Goal: Find specific page/section: Find specific page/section

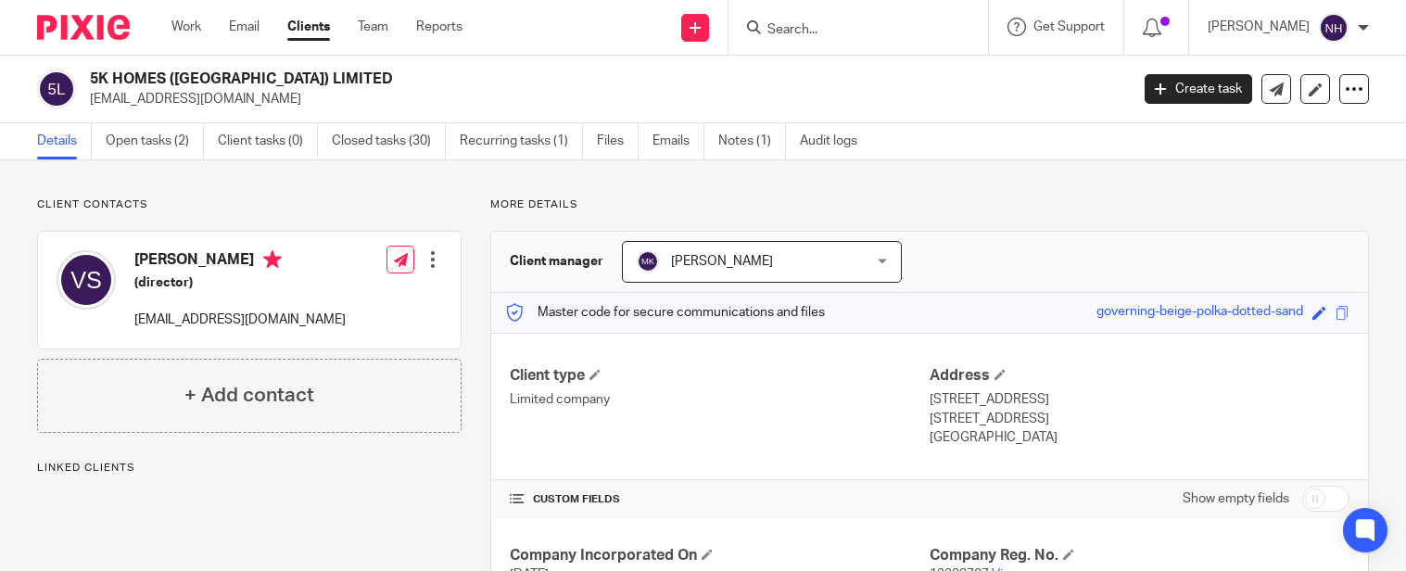
click at [850, 15] on div at bounding box center [859, 27] width 260 height 55
click at [845, 28] on input "Search" at bounding box center [849, 30] width 167 height 17
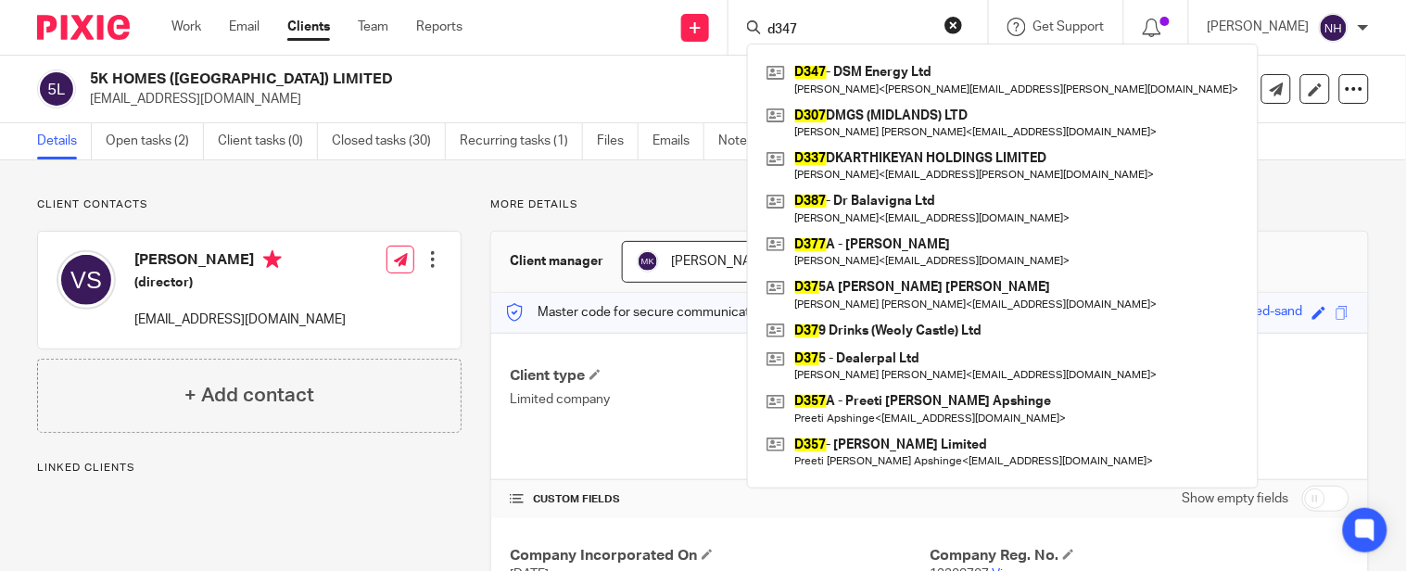
drag, startPoint x: 853, startPoint y: 22, endPoint x: 776, endPoint y: 19, distance: 77.0
click at [784, 19] on div "d347" at bounding box center [855, 27] width 216 height 23
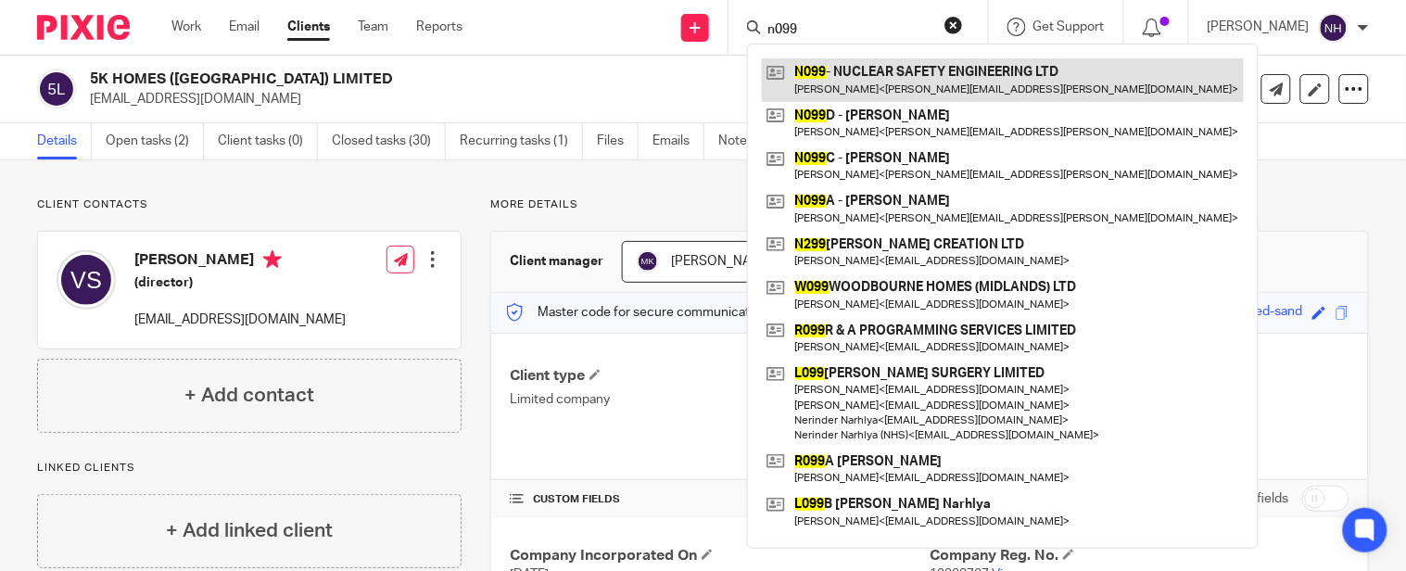
type input "n099"
click at [1009, 80] on link at bounding box center [1003, 79] width 482 height 43
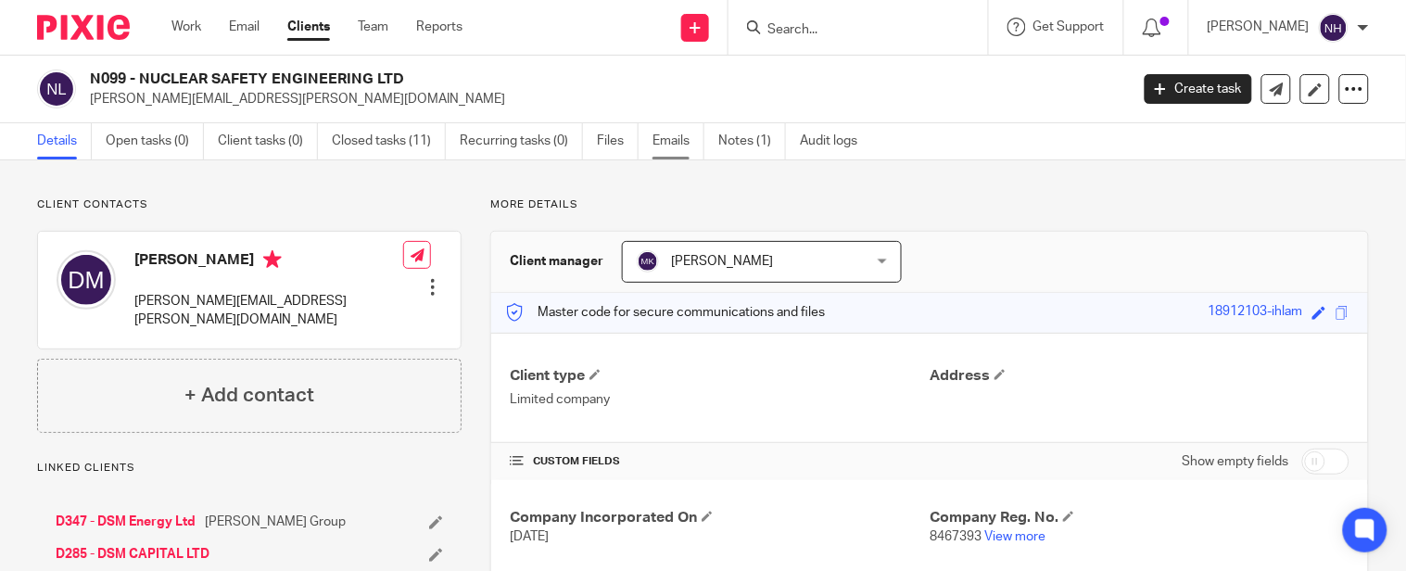
click at [698, 133] on link "Emails" at bounding box center [679, 141] width 52 height 36
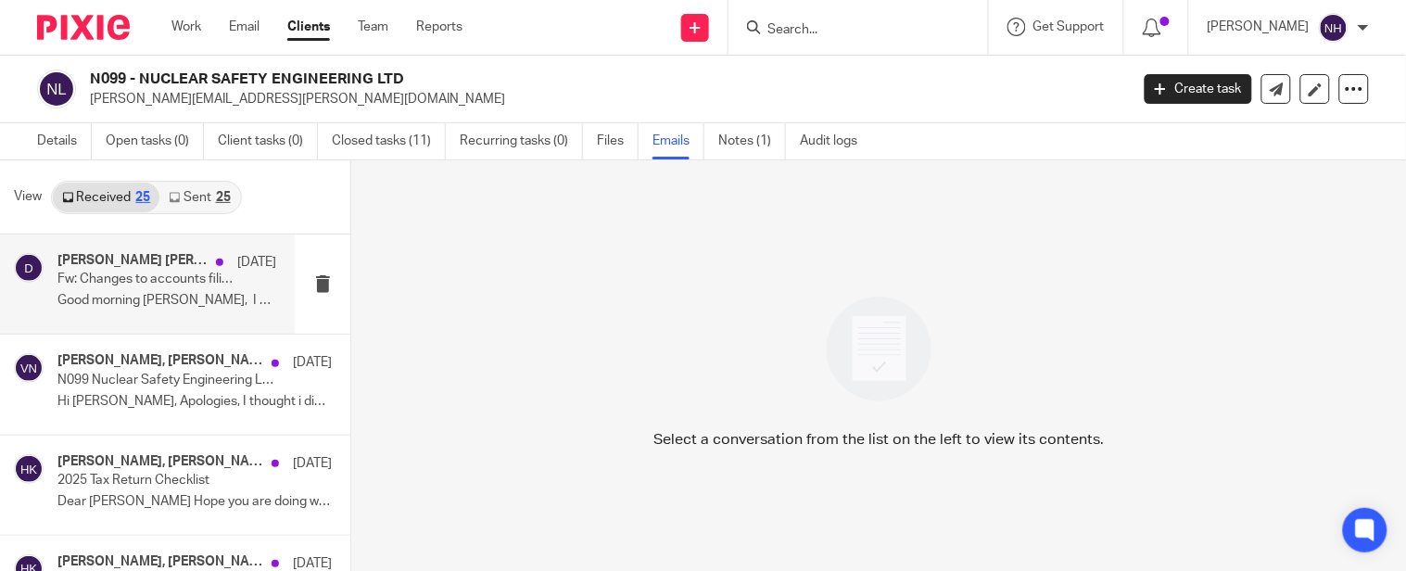
click at [208, 311] on div "Tony Chawla, Dharminder 27 Jun Fw: Changes to accounts filing – important updat…" at bounding box center [166, 284] width 219 height 62
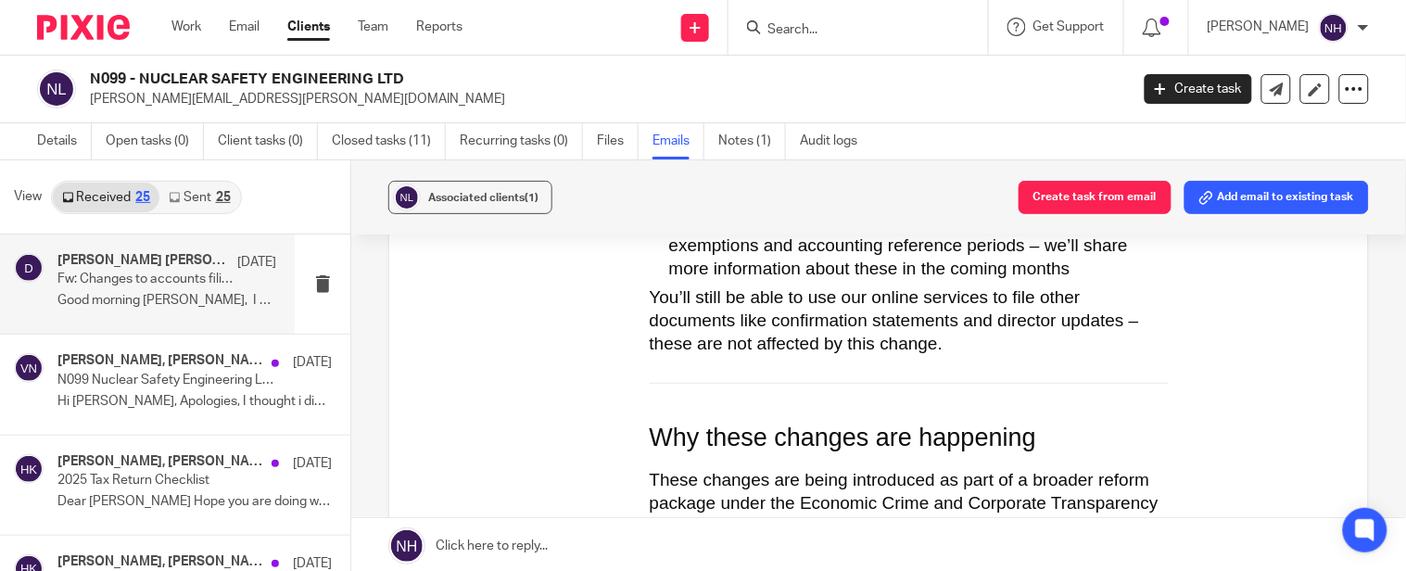
scroll to position [1854, 0]
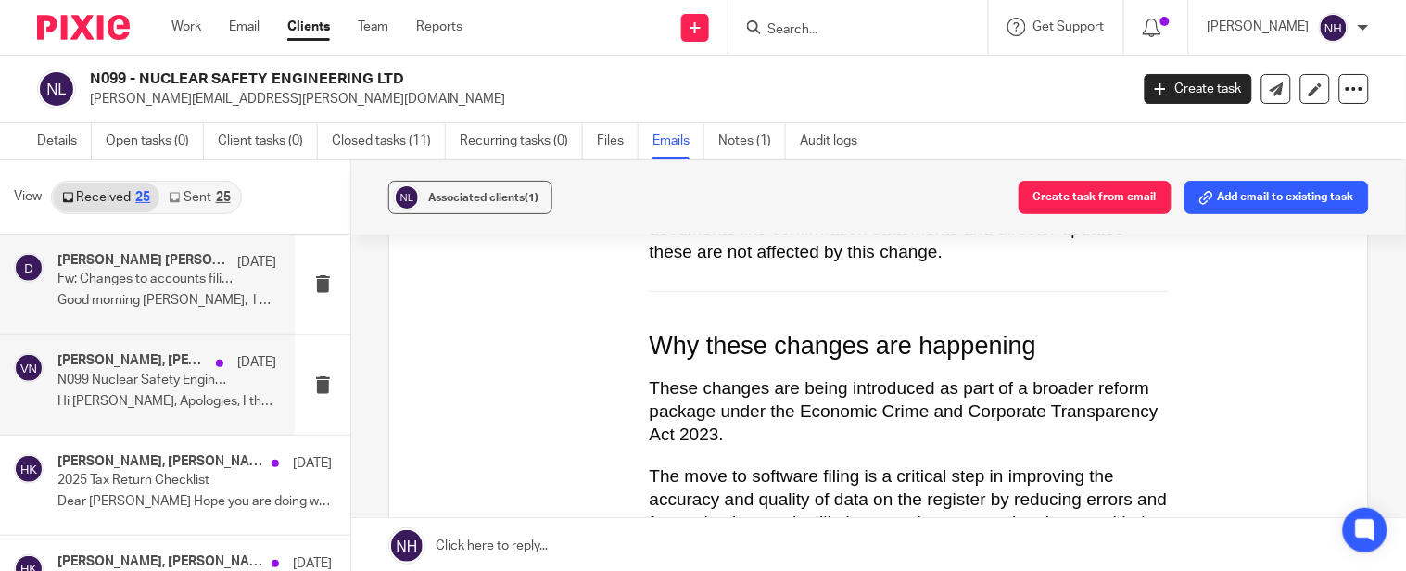
click at [163, 368] on h4 "[PERSON_NAME], [PERSON_NAME]" at bounding box center [131, 361] width 149 height 16
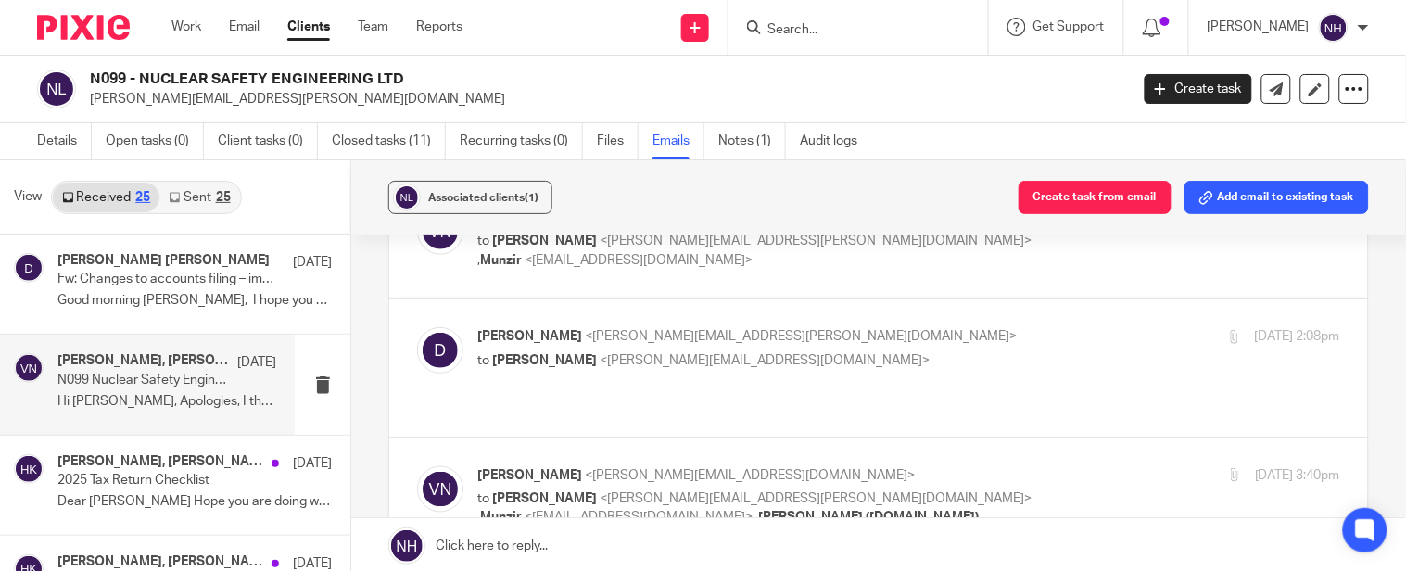
scroll to position [823, 0]
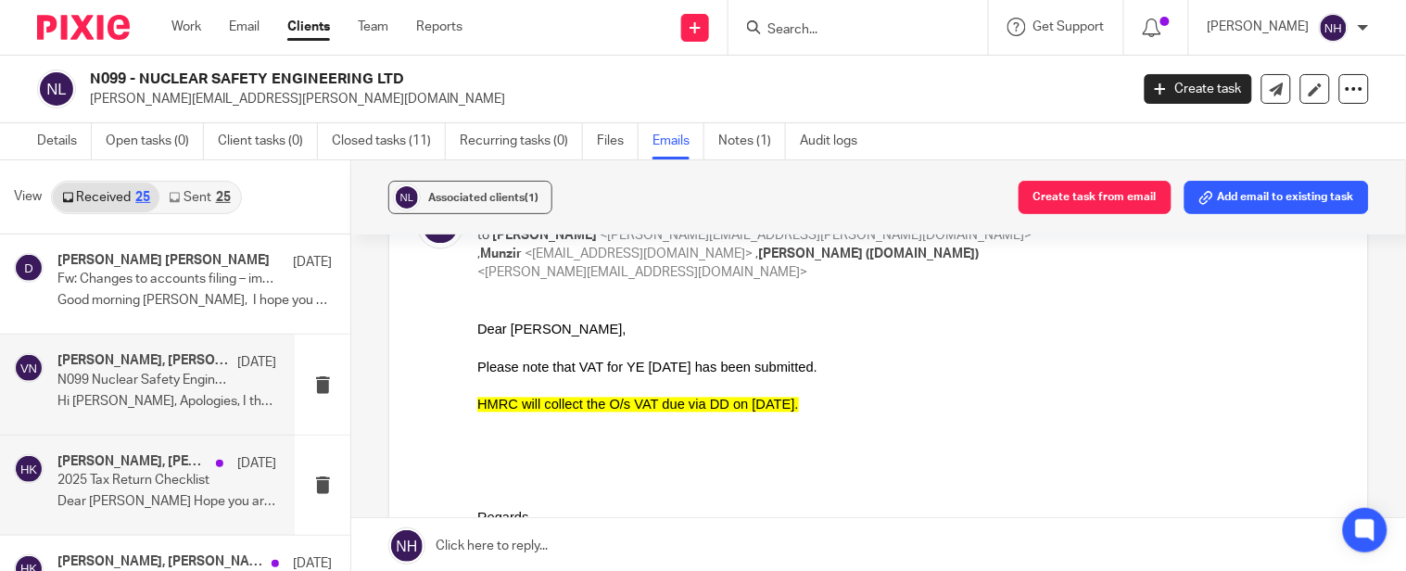
click at [165, 489] on div "Harpreet Kaur, Dharminder 22 May 2025 Tax Return Checklist Dear Dharminder Hope…" at bounding box center [166, 485] width 219 height 62
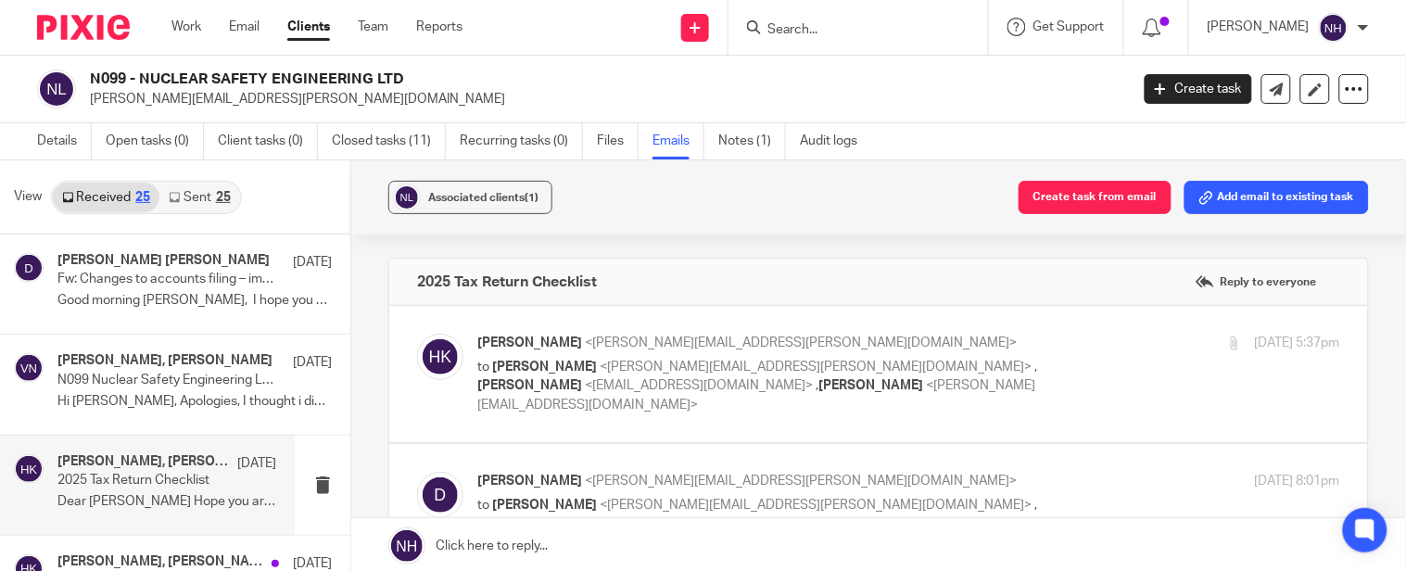
scroll to position [309, 0]
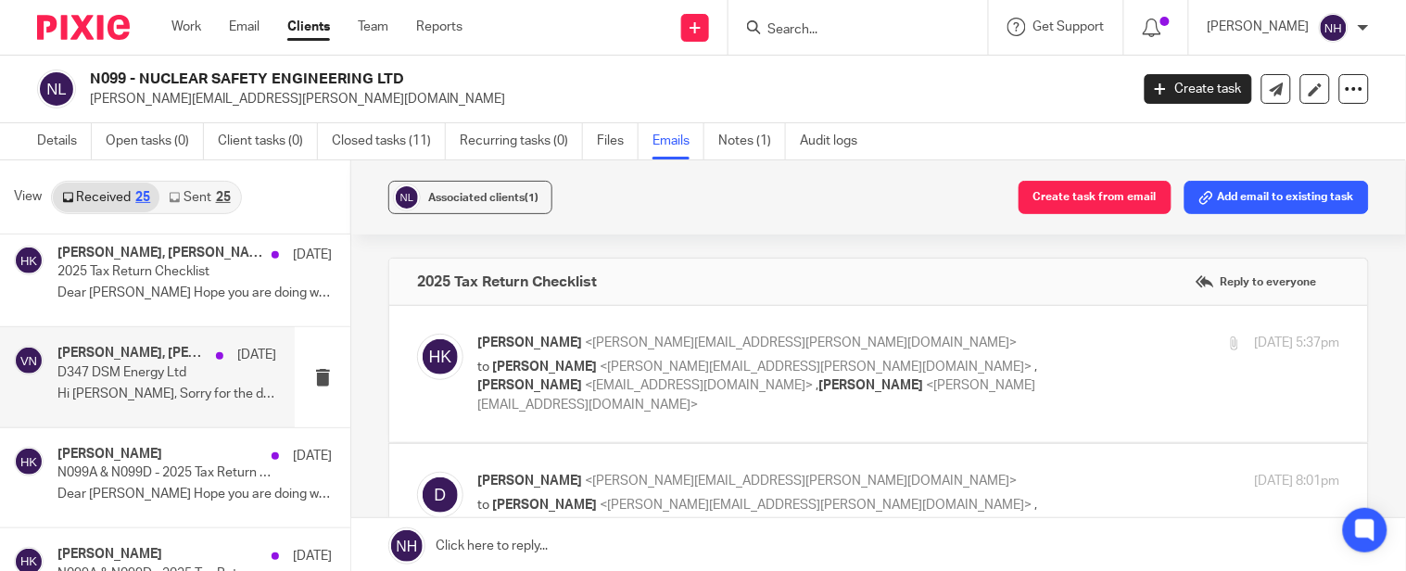
click at [142, 371] on p "D347 DSM Energy Ltd" at bounding box center [144, 373] width 175 height 16
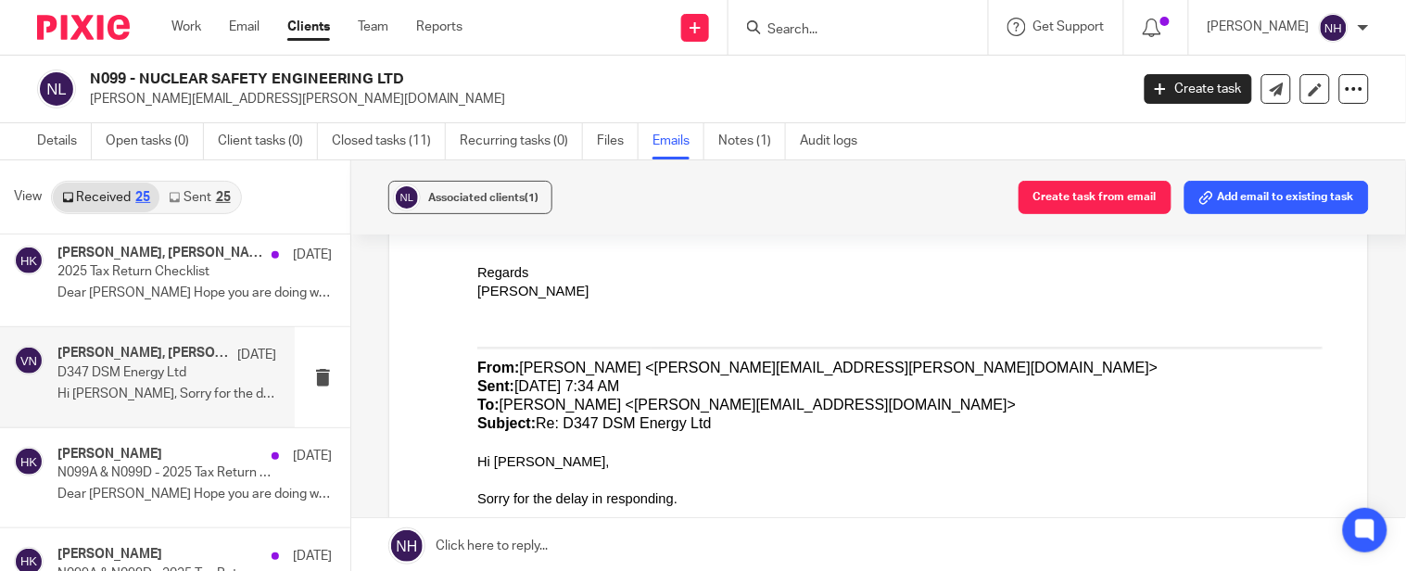
scroll to position [617, 0]
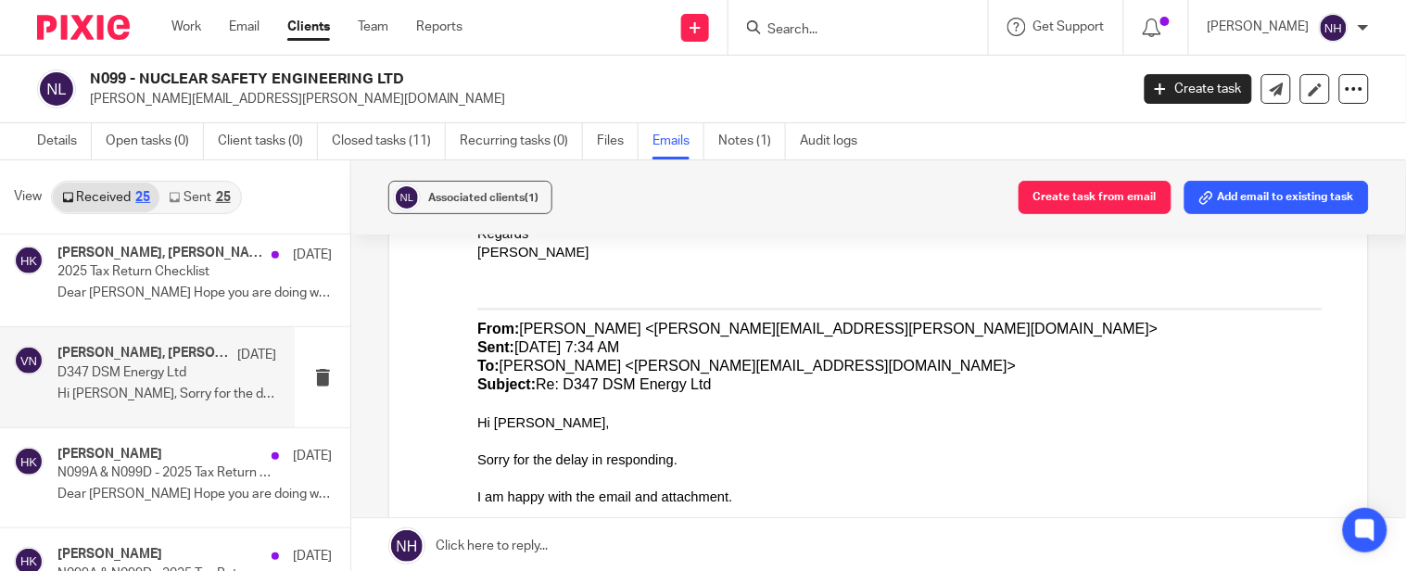
click at [841, 44] on div at bounding box center [859, 27] width 260 height 55
click at [850, 44] on div at bounding box center [859, 27] width 260 height 55
click at [895, 13] on div at bounding box center [859, 27] width 260 height 55
click at [838, 30] on input "Search" at bounding box center [849, 30] width 167 height 17
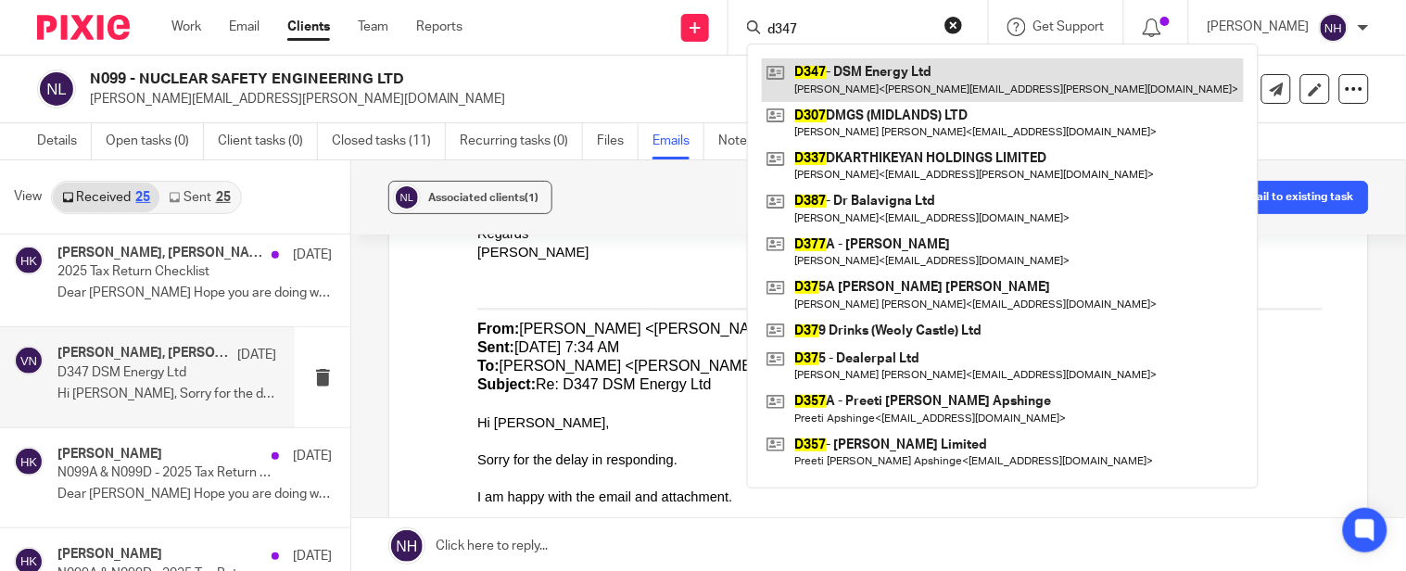
type input "d347"
click at [923, 84] on link at bounding box center [1003, 79] width 482 height 43
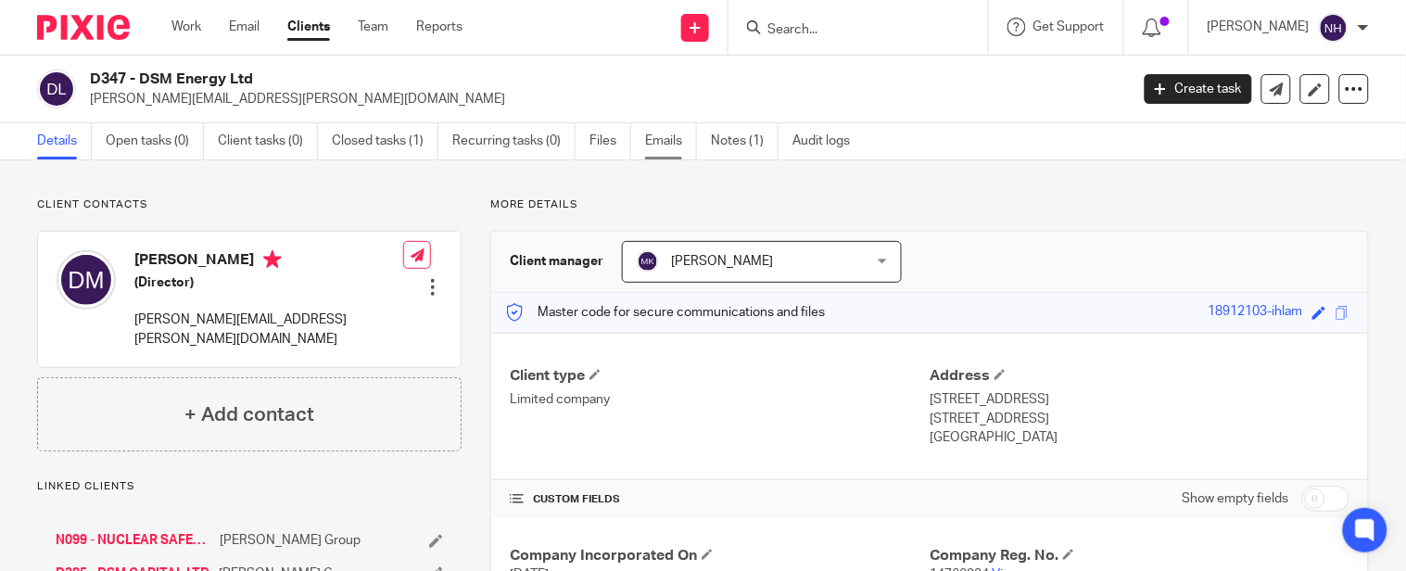
click at [679, 128] on link "Emails" at bounding box center [671, 141] width 52 height 36
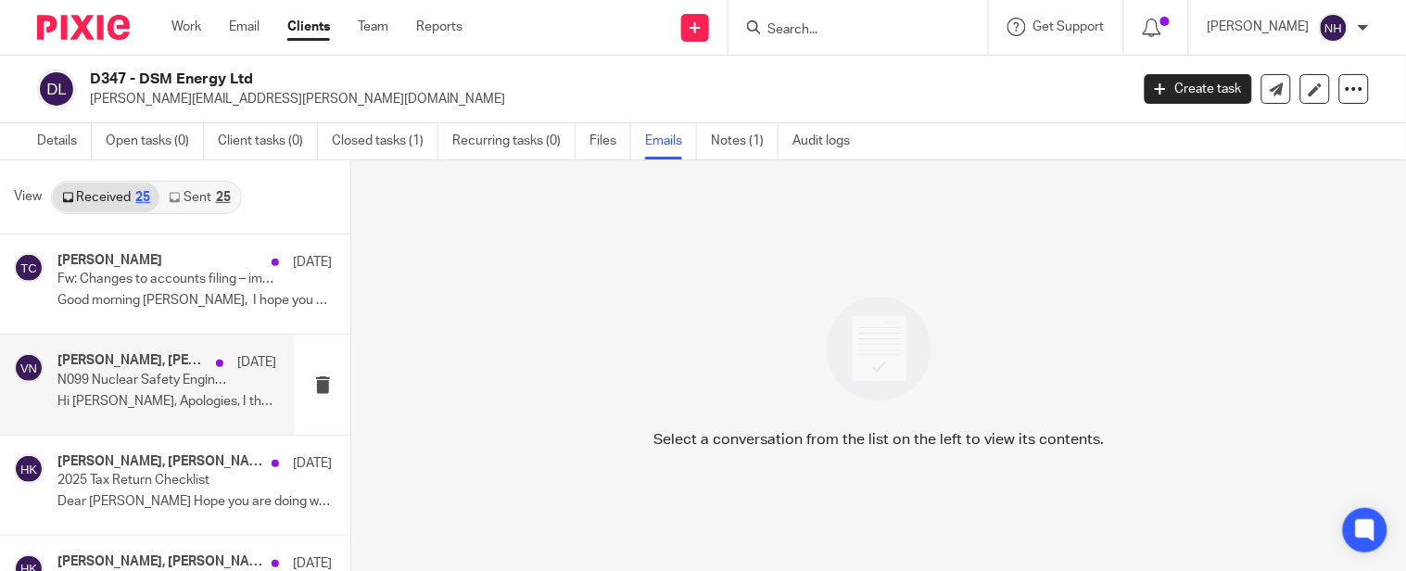
click at [172, 397] on p "Hi [PERSON_NAME], Apologies, I thought i did this..." at bounding box center [166, 402] width 219 height 16
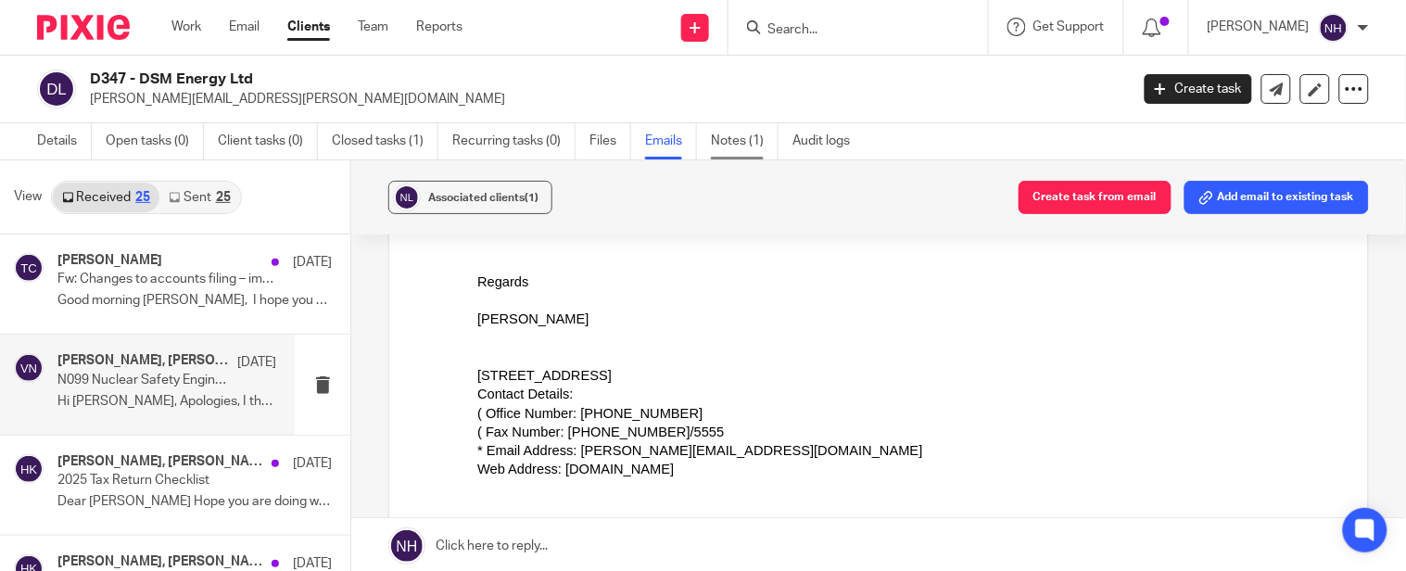
scroll to position [720, 0]
